Goal: Transaction & Acquisition: Purchase product/service

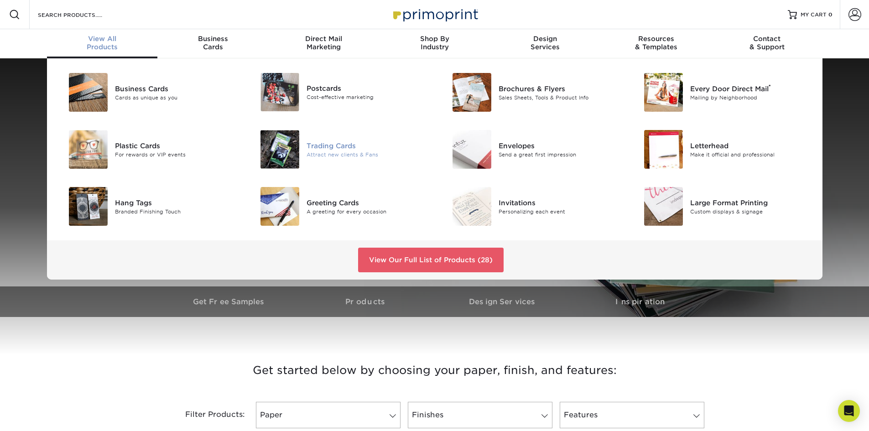
click at [279, 156] on img at bounding box center [280, 149] width 39 height 39
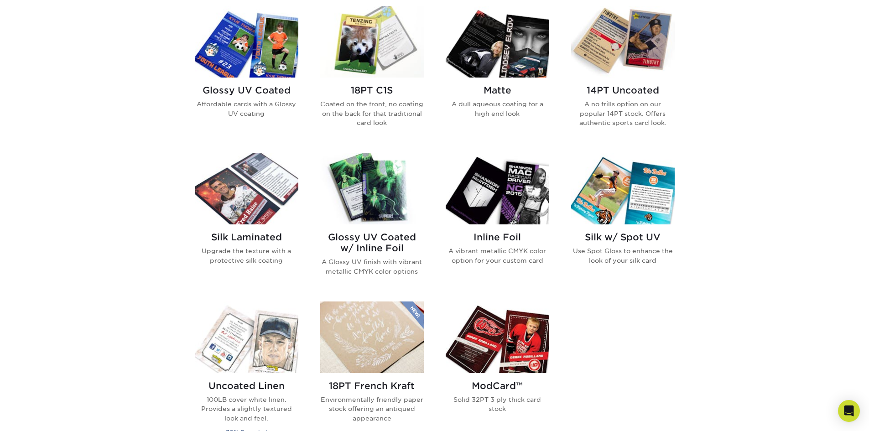
scroll to position [456, 0]
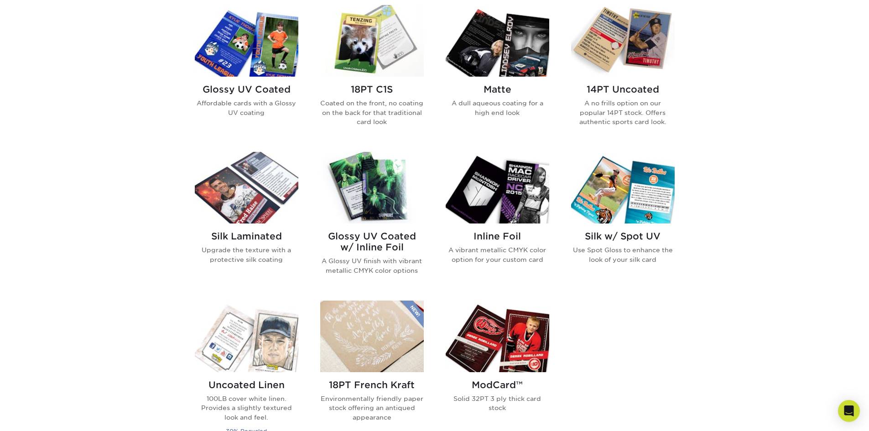
click at [363, 191] on img at bounding box center [372, 188] width 104 height 72
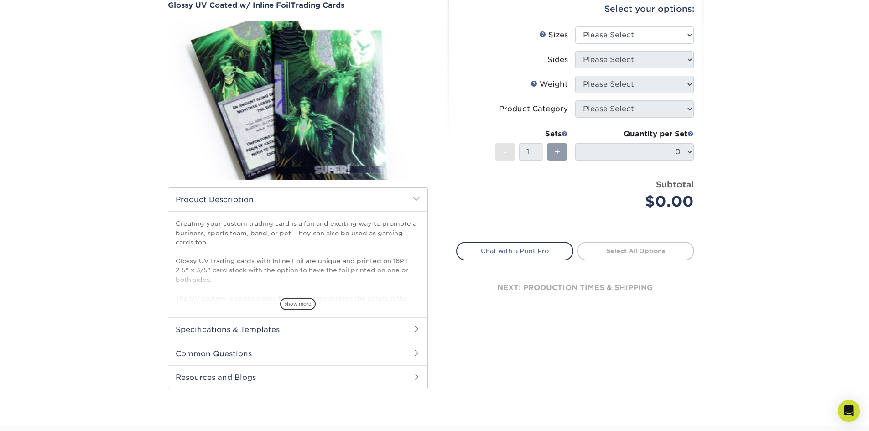
scroll to position [91, 0]
click at [314, 299] on span "show more" at bounding box center [298, 303] width 36 height 12
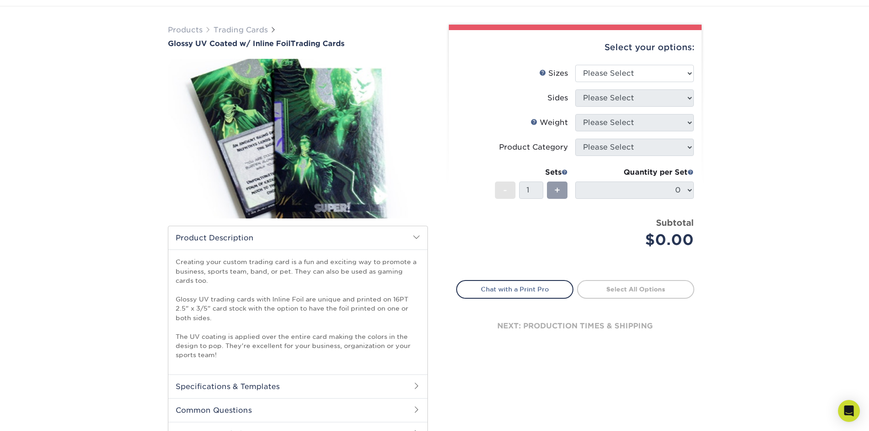
scroll to position [0, 0]
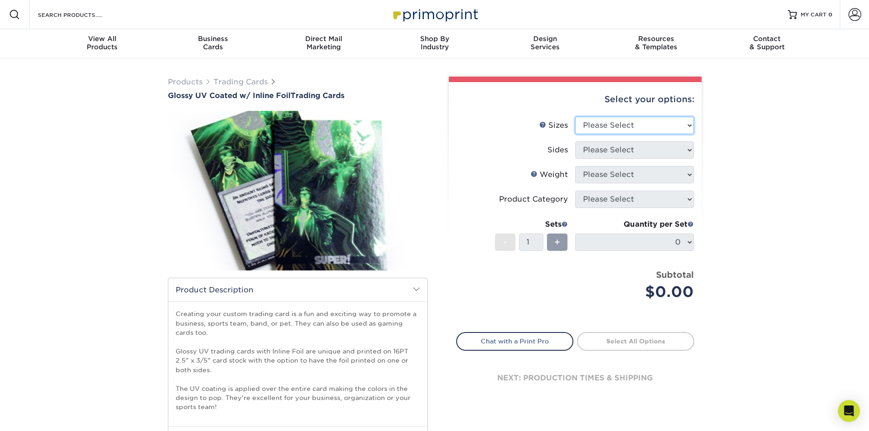
click at [624, 129] on select "Please Select 2.5" x 3.5"" at bounding box center [634, 125] width 119 height 17
select select "2.50x3.50"
click at [575, 117] on select "Please Select 2.5" x 3.5"" at bounding box center [634, 125] width 119 height 17
click at [621, 151] on select "Please Select Print Both Sides - Foil Back Only Print Both Sides - Foil Both Si…" at bounding box center [634, 149] width 119 height 17
select select "34527644-b4fd-4ffb-9092-1318eefcd9d9"
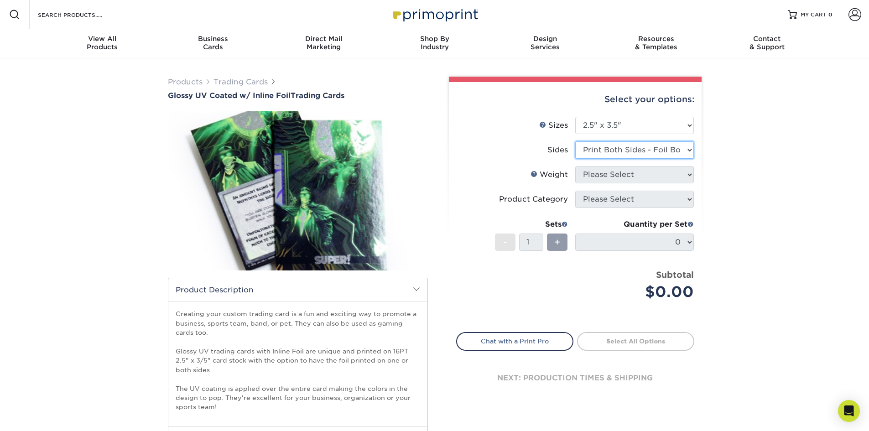
click at [575, 141] on select "Please Select Print Both Sides - Foil Back Only Print Both Sides - Foil Both Si…" at bounding box center [634, 149] width 119 height 17
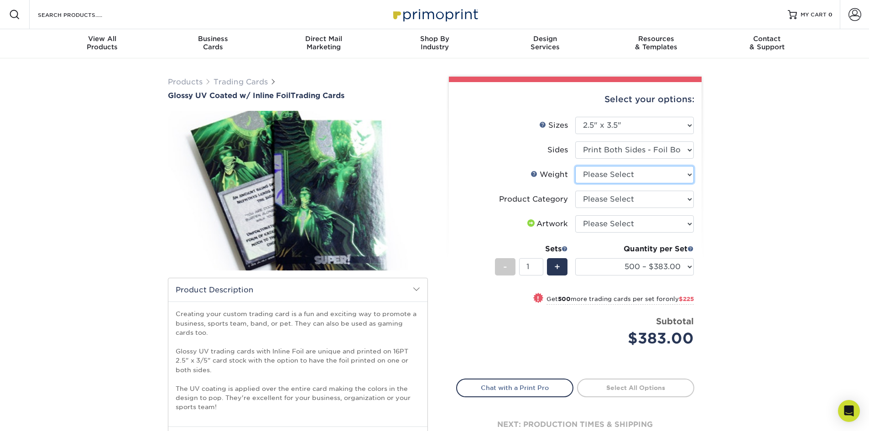
click at [642, 173] on select "Please Select 16PT" at bounding box center [634, 174] width 119 height 17
select select "16PT"
click at [575, 166] on select "Please Select 16PT" at bounding box center [634, 174] width 119 height 17
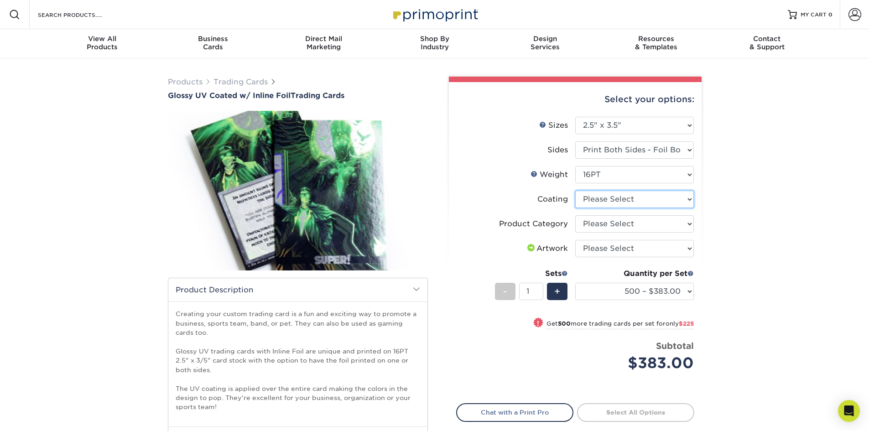
click at [658, 199] on select at bounding box center [634, 199] width 119 height 17
select select "ae367451-b2b8-45df-a344-0f05b6a12993"
click at [575, 191] on select at bounding box center [634, 199] width 119 height 17
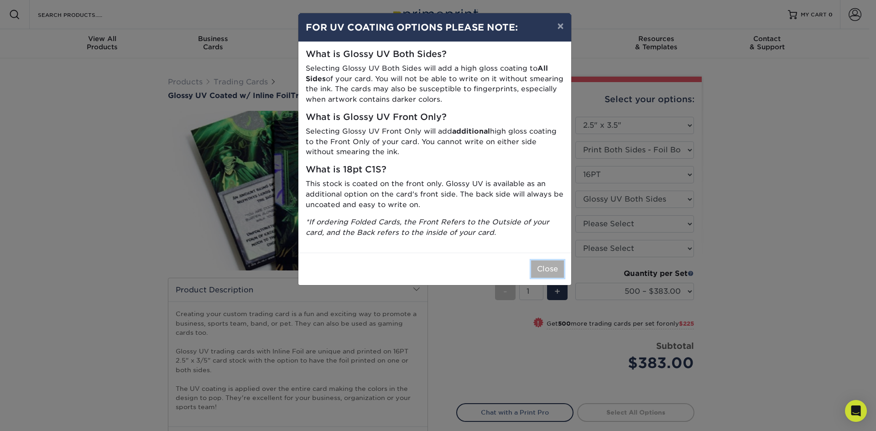
click at [548, 265] on button "Close" at bounding box center [547, 269] width 33 height 17
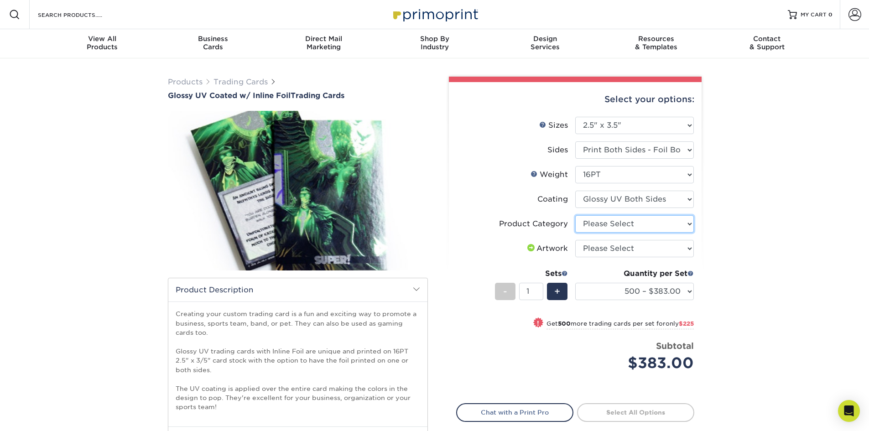
click at [682, 224] on select "Please Select Trading Cards" at bounding box center [634, 223] width 119 height 17
select select "c2f9bce9-36c2-409d-b101-c29d9d031e18"
click at [575, 215] on select "Please Select Trading Cards" at bounding box center [634, 223] width 119 height 17
click at [677, 248] on select "Please Select I will upload files I need a design - $100" at bounding box center [634, 248] width 119 height 17
select select "upload"
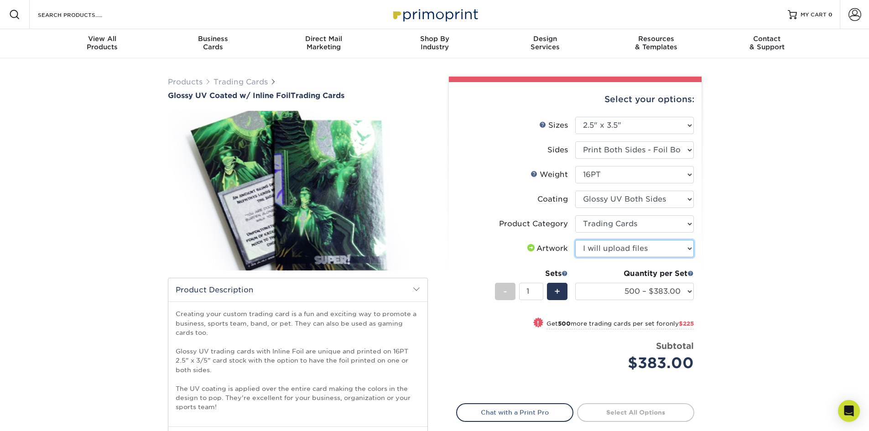
click at [575, 240] on select "Please Select I will upload files I need a design - $100" at bounding box center [634, 248] width 119 height 17
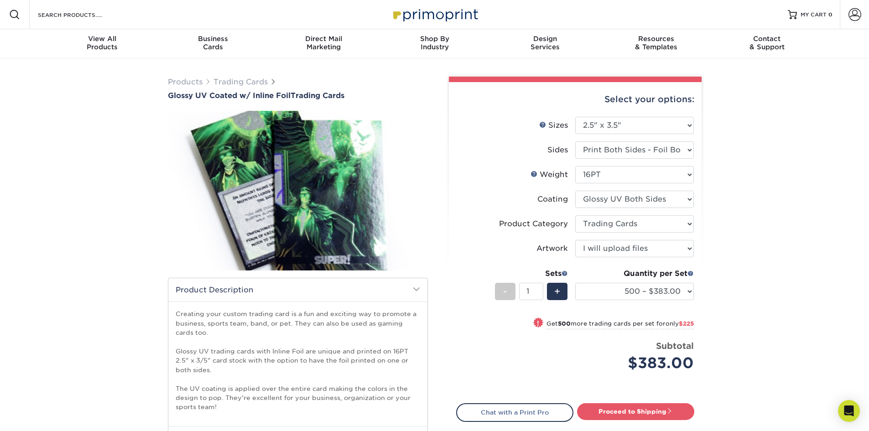
click at [737, 267] on div "Products Trading Cards Glossy UV Coated w/ Inline Foil Trading Cards /" at bounding box center [434, 296] width 869 height 476
